Goal: Register for event/course

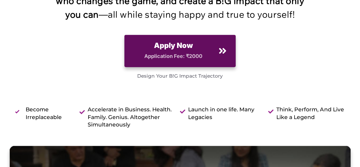
scroll to position [123, 0]
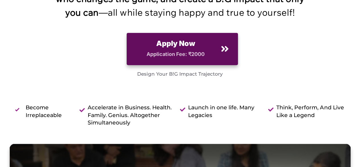
click at [206, 49] on span "Apply Now" at bounding box center [175, 43] width 81 height 11
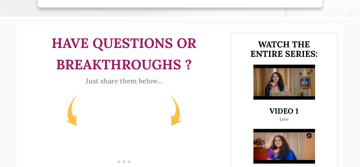
scroll to position [255, 0]
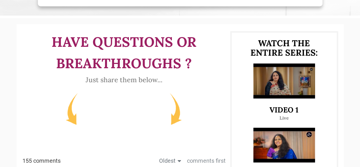
click at [283, 86] on img at bounding box center [284, 80] width 62 height 35
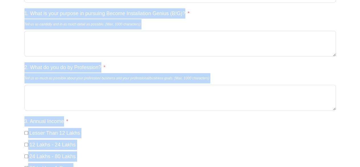
scroll to position [147, 0]
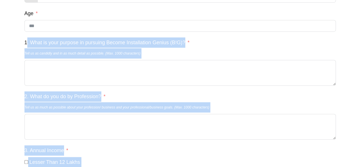
drag, startPoint x: 259, startPoint y: 56, endPoint x: 27, endPoint y: 44, distance: 232.1
copy div ". What is your purpose in pursuing Become Installation Genius (B!G)? Tell us as…"
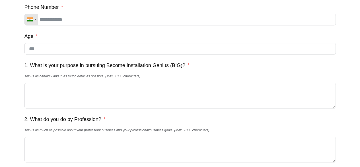
scroll to position [0, 0]
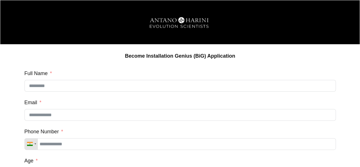
click at [156, 19] on img at bounding box center [180, 23] width 78 height 20
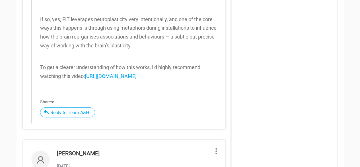
scroll to position [1274, 0]
click at [103, 79] on link "[URL][DOMAIN_NAME]" at bounding box center [111, 76] width 52 height 6
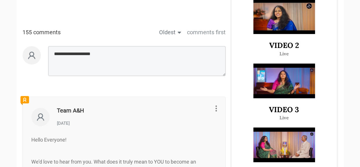
scroll to position [379, 0]
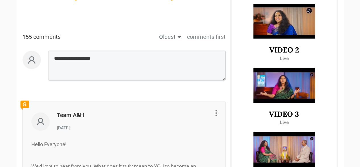
click at [284, 93] on img at bounding box center [284, 85] width 62 height 35
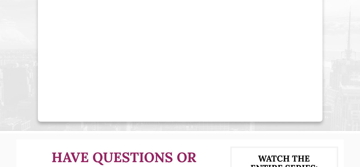
scroll to position [0, 0]
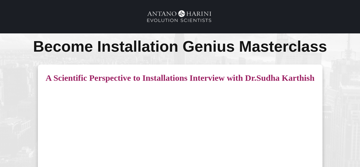
click at [175, 35] on p "Become Installation Genius Masterclass" at bounding box center [180, 46] width 359 height 24
click at [175, 20] on img at bounding box center [180, 16] width 85 height 21
click at [145, 19] on img at bounding box center [180, 16] width 85 height 21
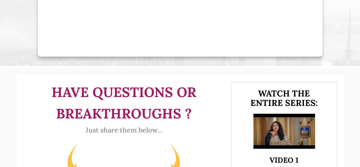
scroll to position [206, 0]
